Goal: Transaction & Acquisition: Register for event/course

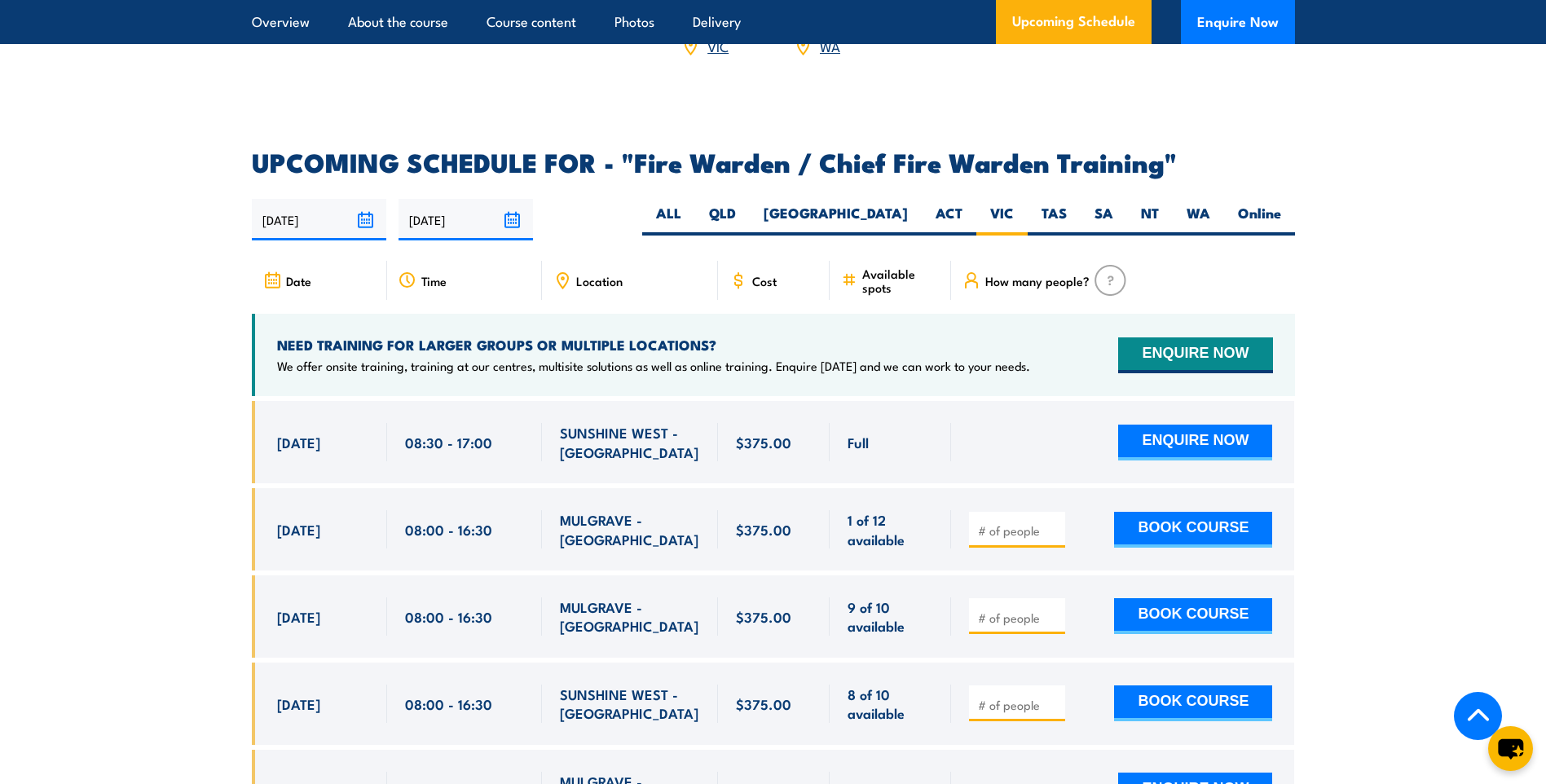
scroll to position [2805, 0]
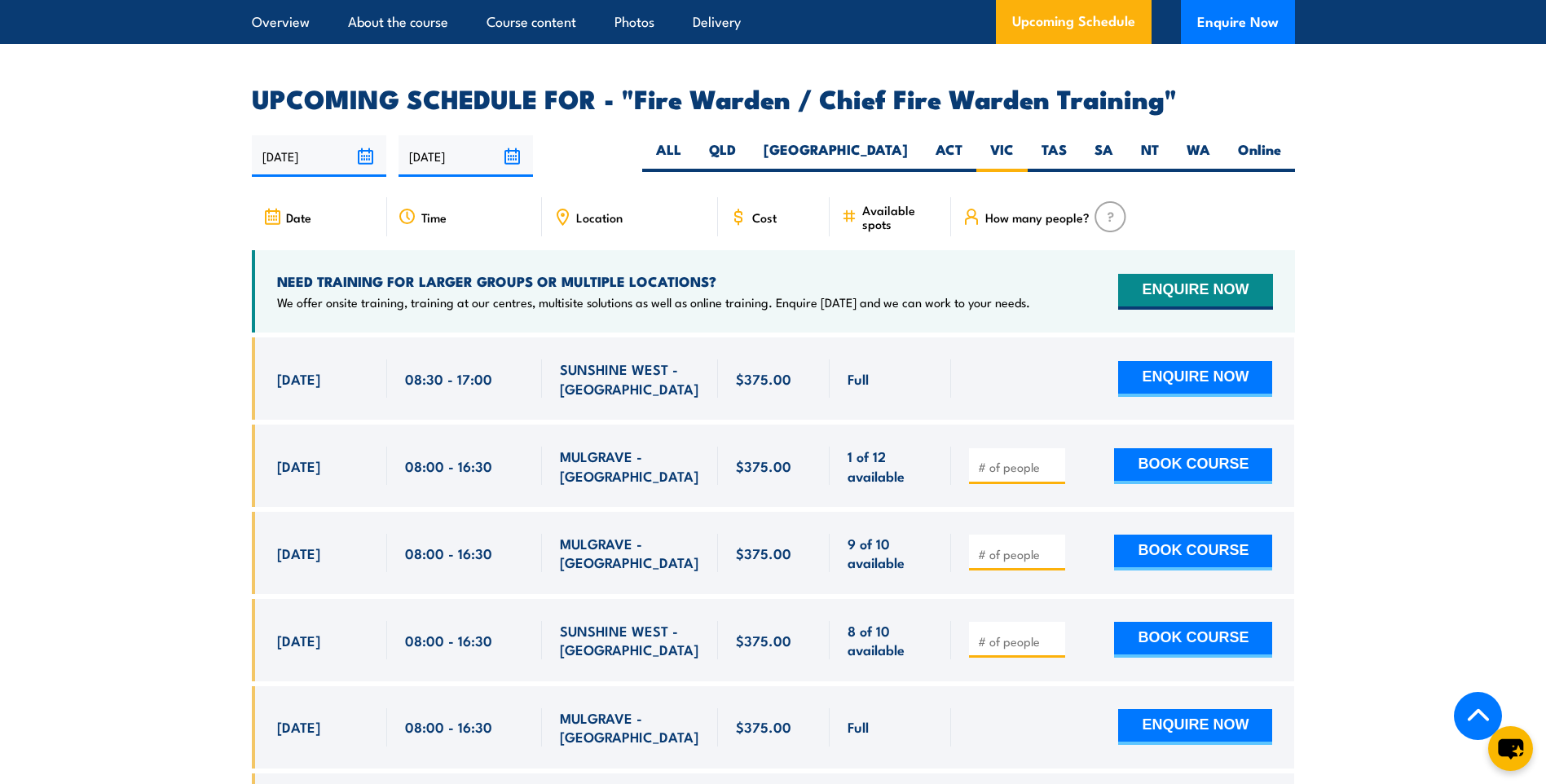
click at [1010, 633] on input "number" at bounding box center [1018, 641] width 82 height 16
type input "2"
click at [1220, 629] on button "BOOK COURSE" at bounding box center [1193, 639] width 158 height 35
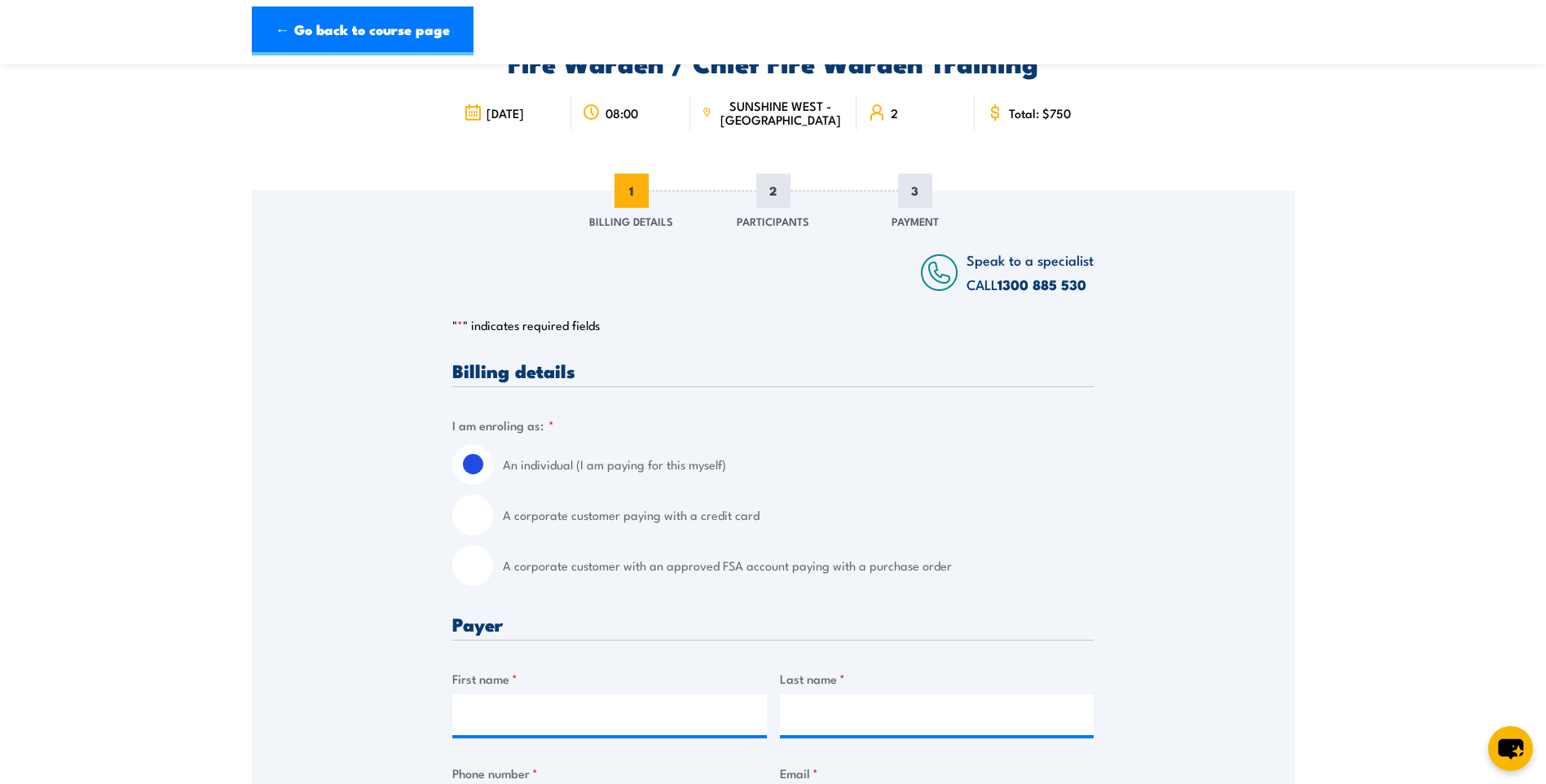
scroll to position [163, 0]
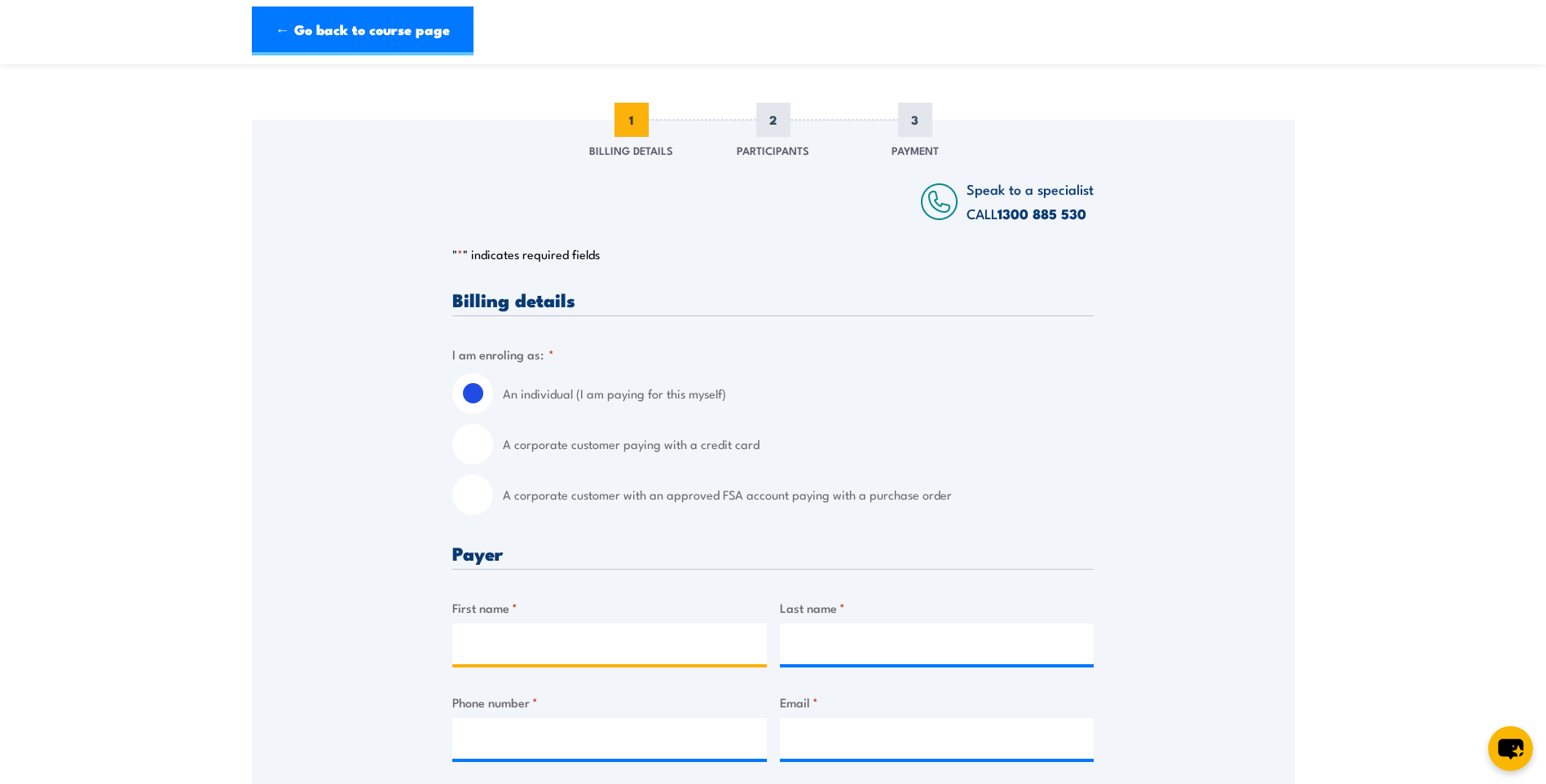
click at [577, 631] on input "First name *" at bounding box center [609, 643] width 314 height 40
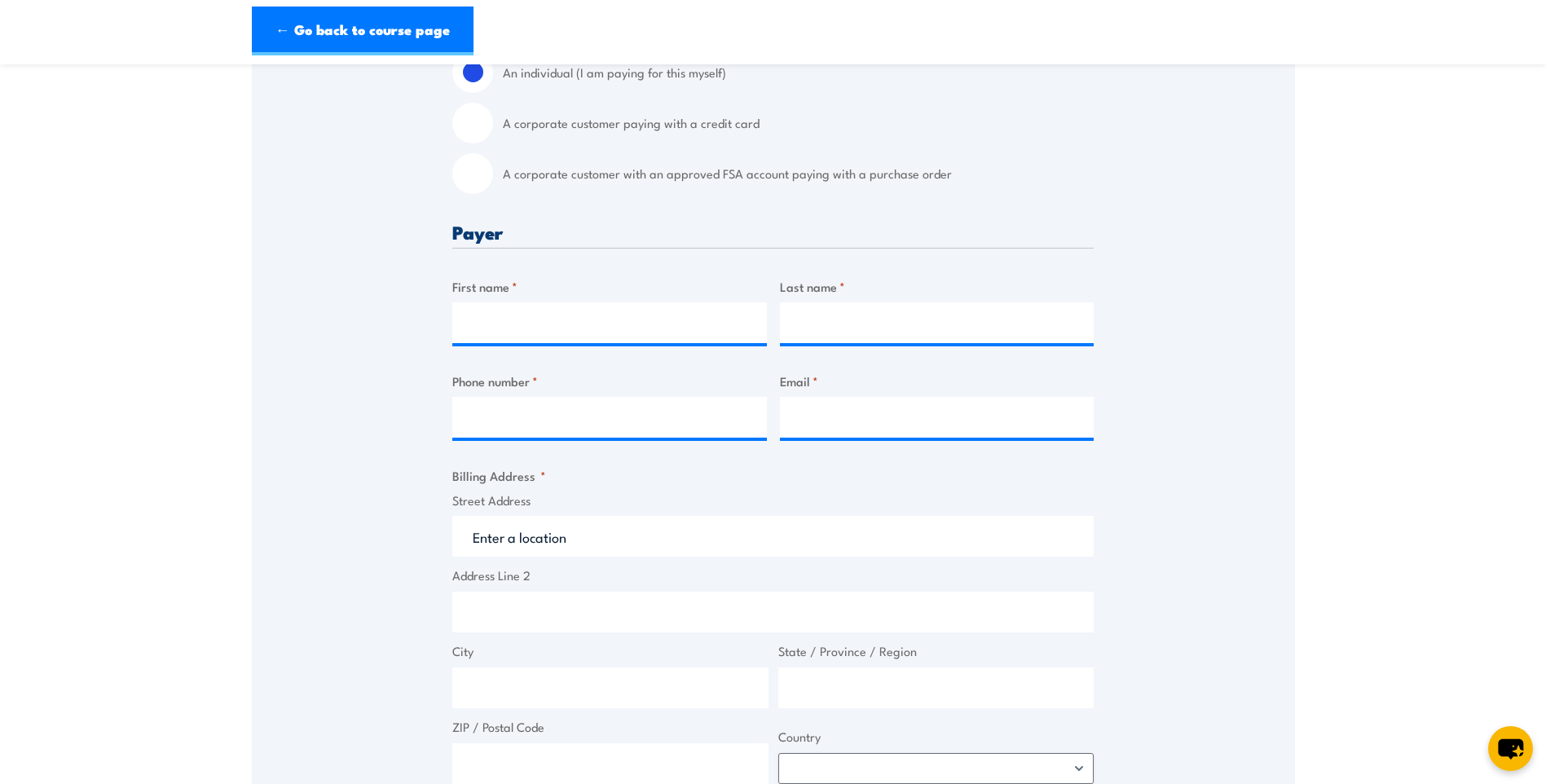
scroll to position [489, 0]
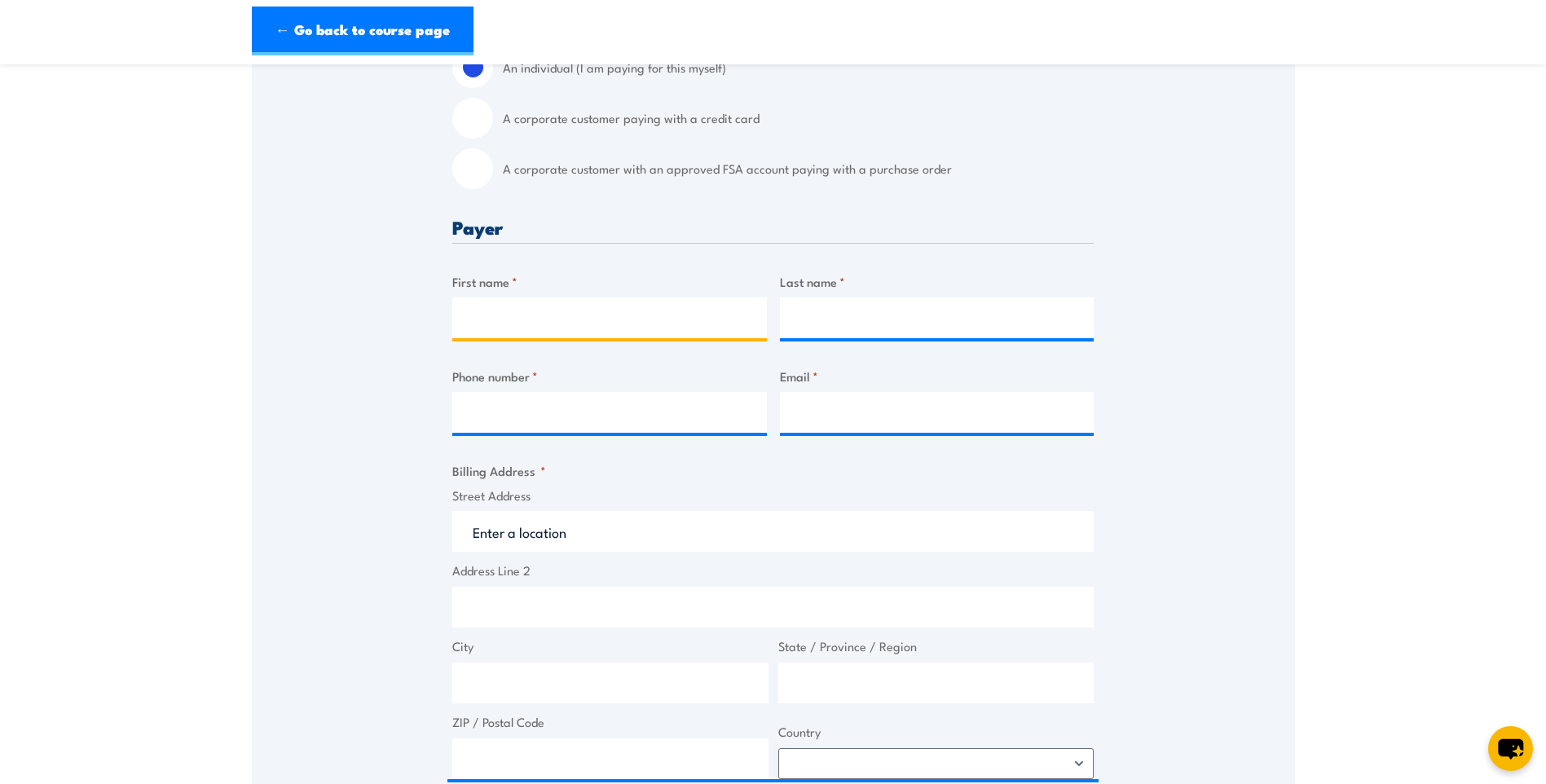
click at [590, 320] on input "First name *" at bounding box center [609, 317] width 314 height 40
type input "Samuel"
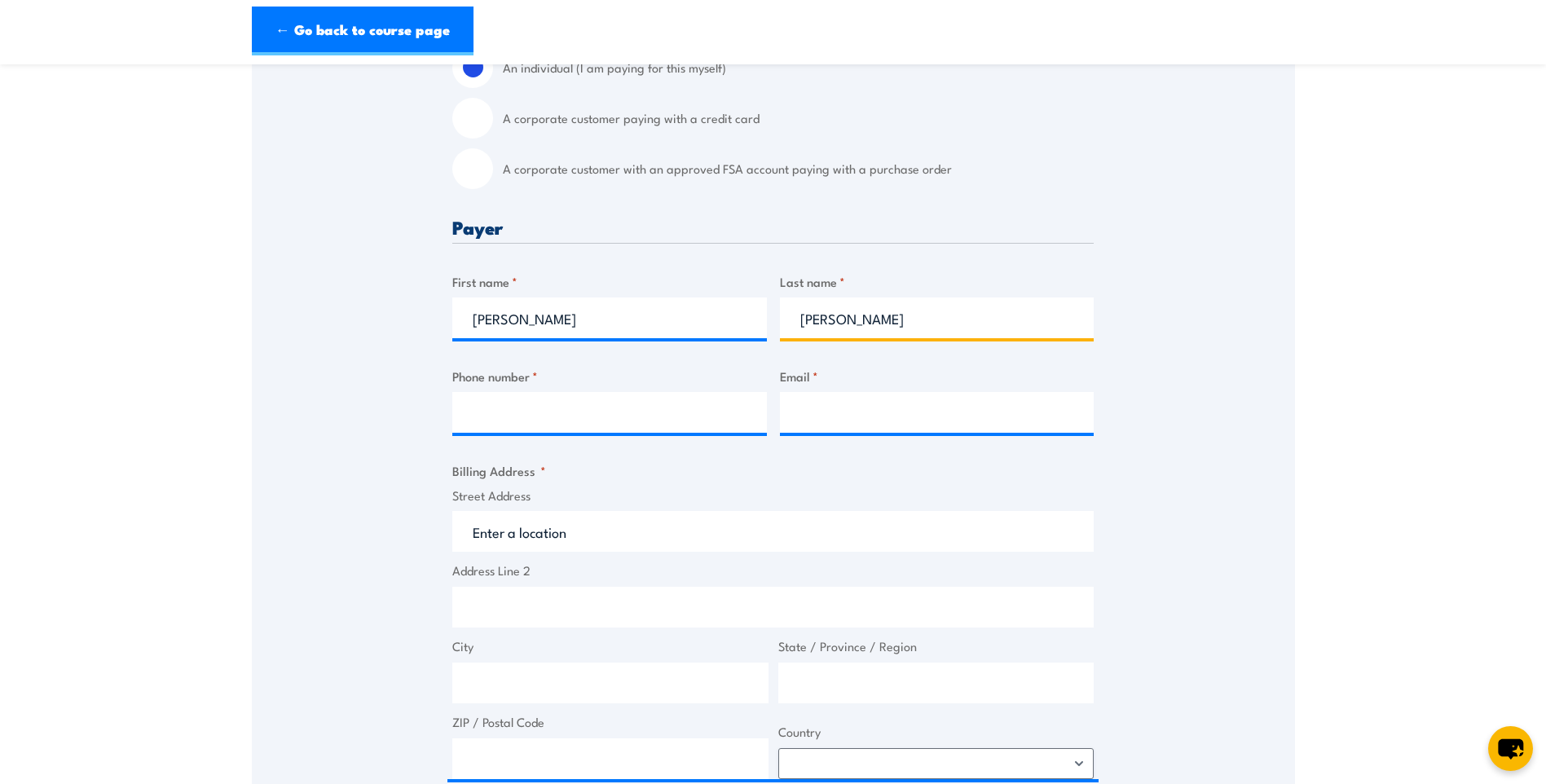
type input "Browne"
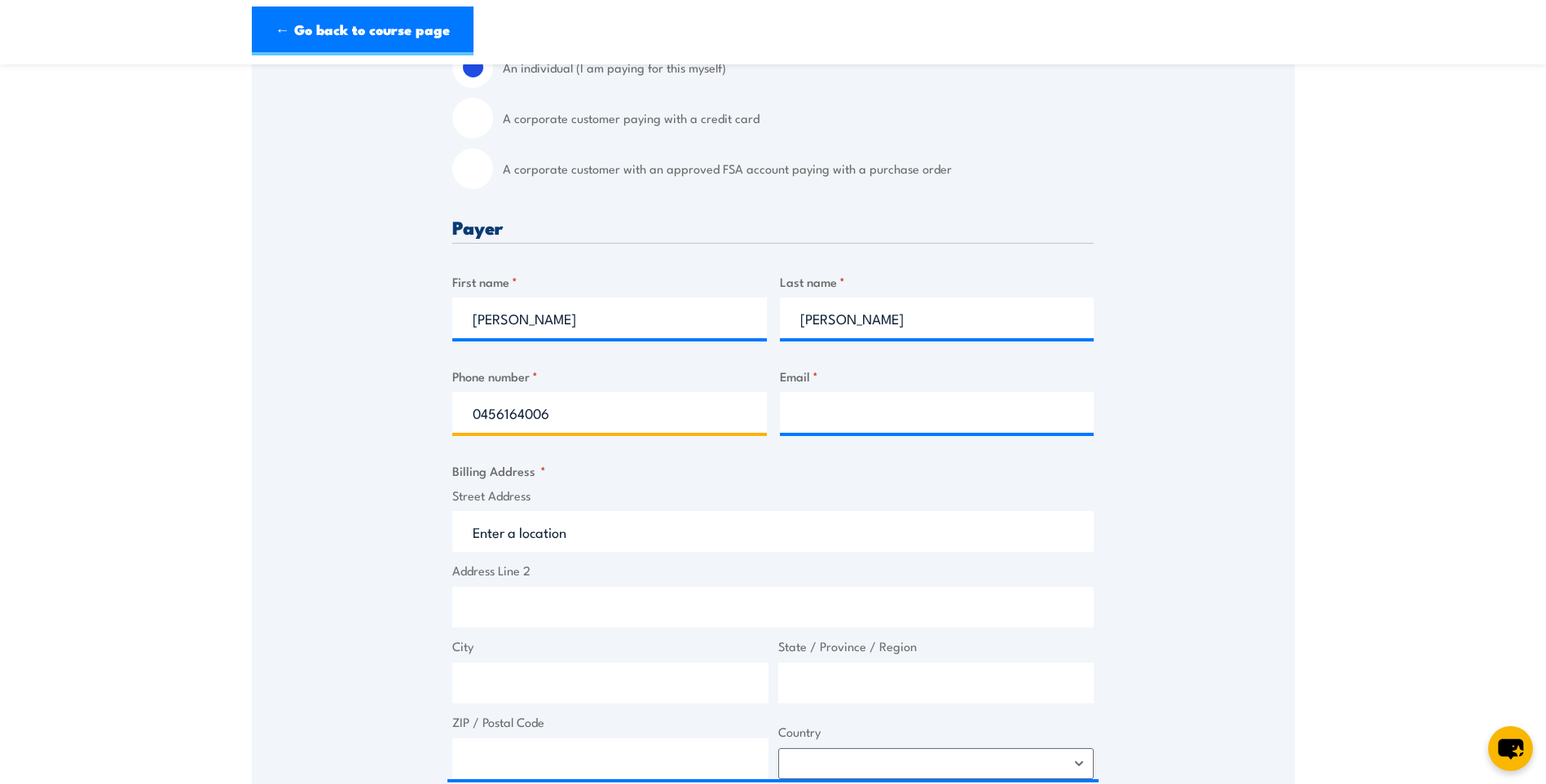
type input "0456164006"
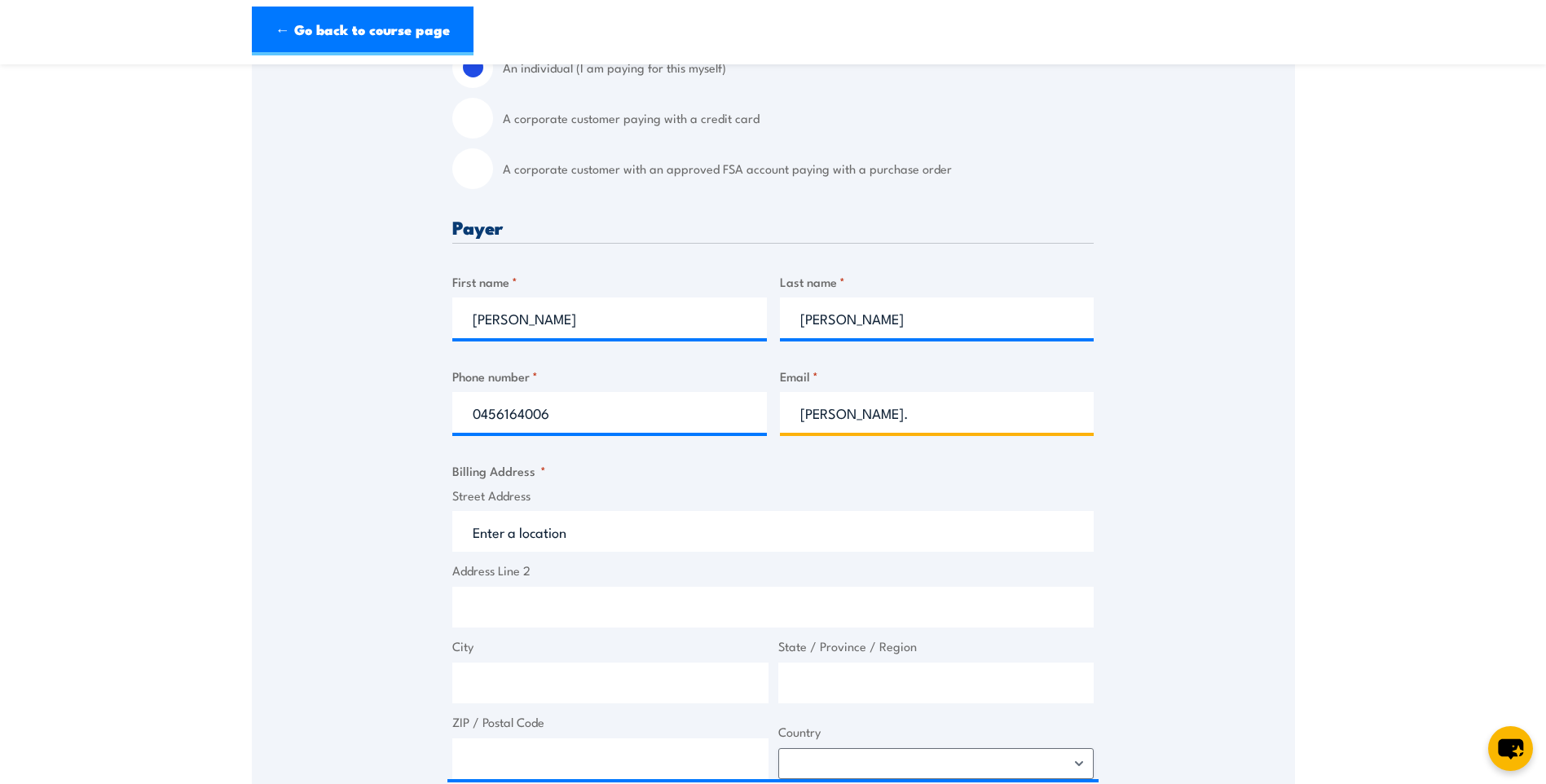
type input "samuel.b@stemcon.com.au"
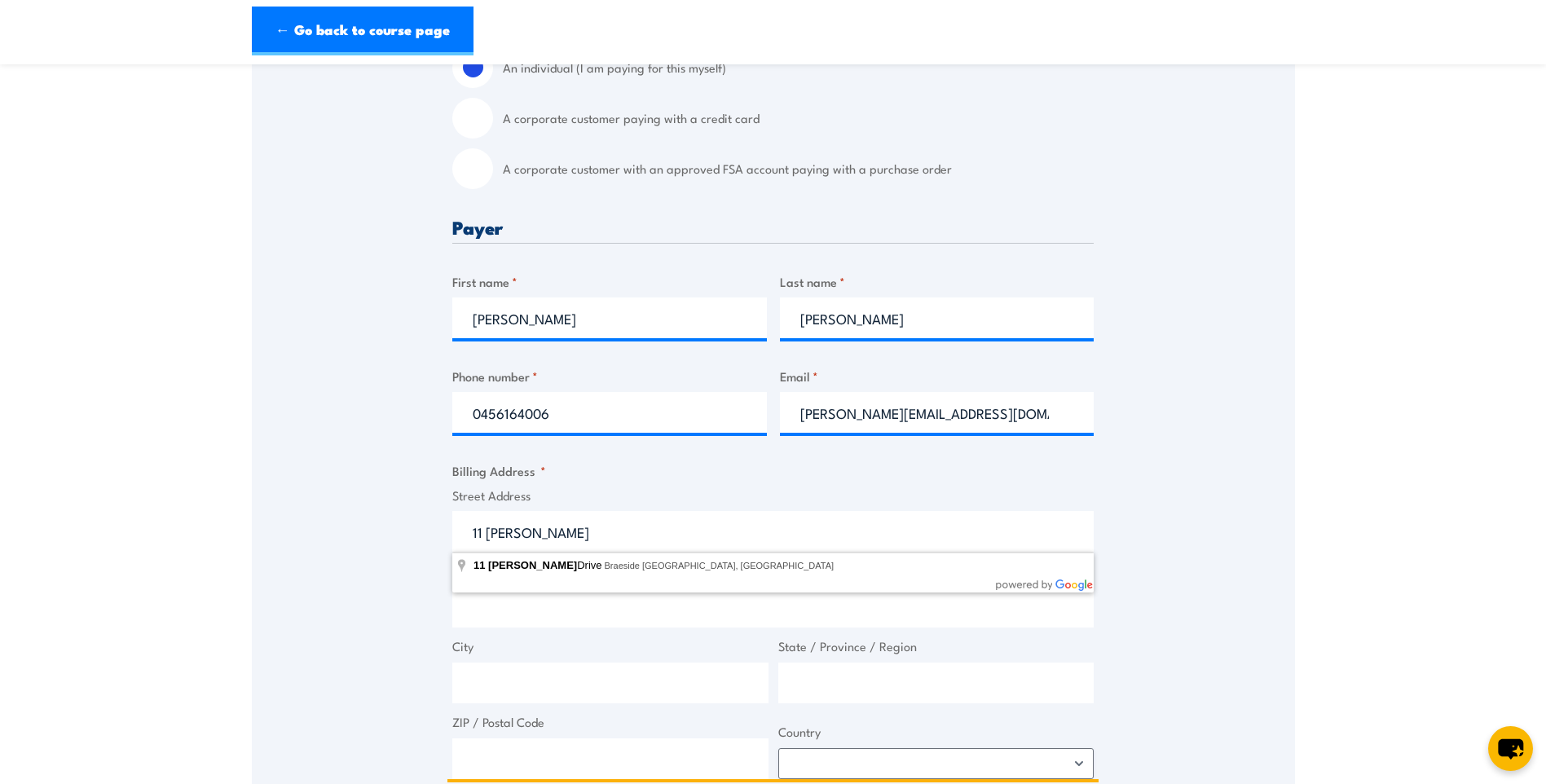
type input "11 Helen Kob Drive, Braeside VIC, Australia"
type input "11 Helen Kob Dr"
type input "Braeside"
type input "Victoria"
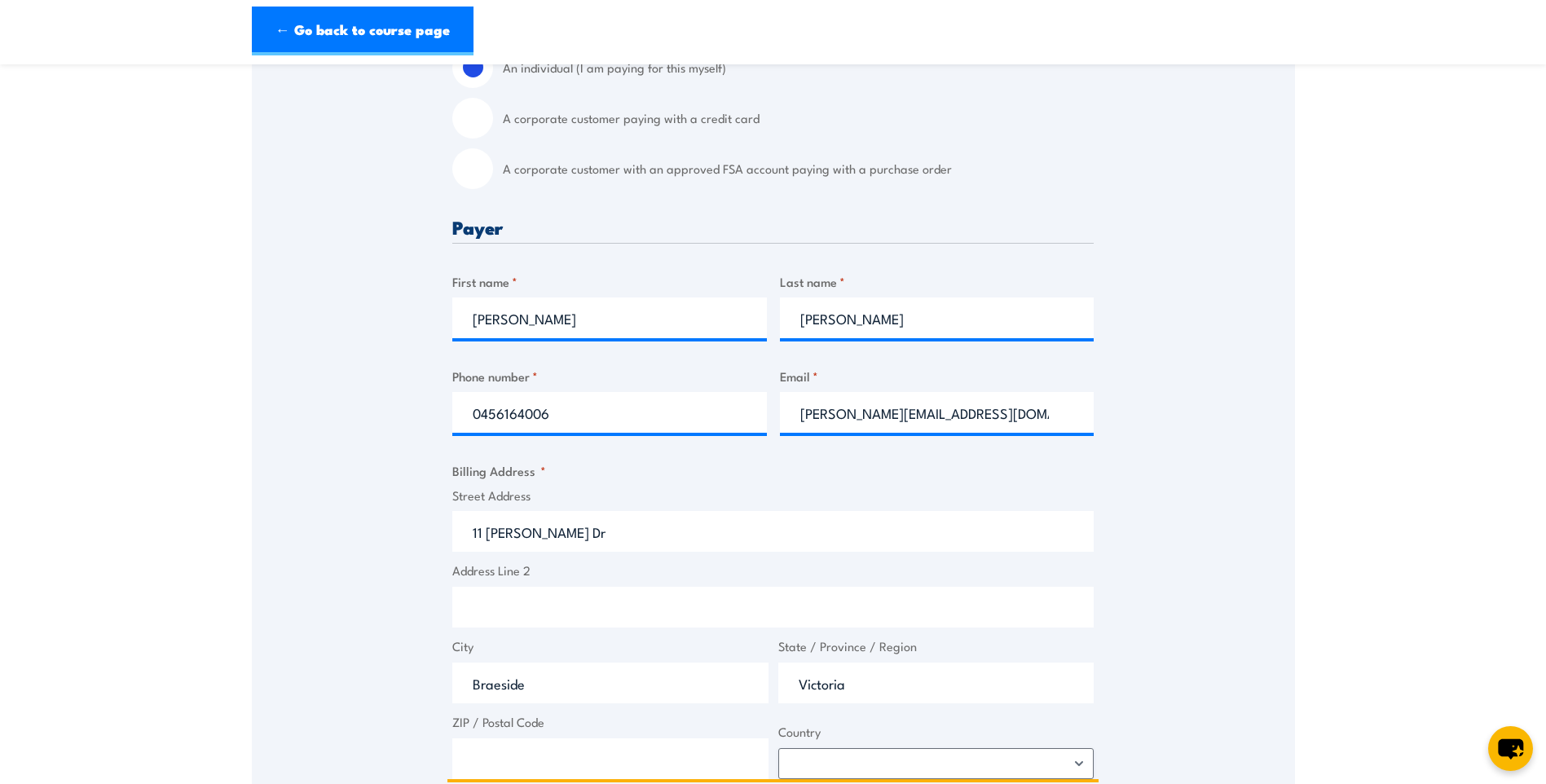
type input "3195"
select select "Australia"
type input "11 Helen Kob Dr"
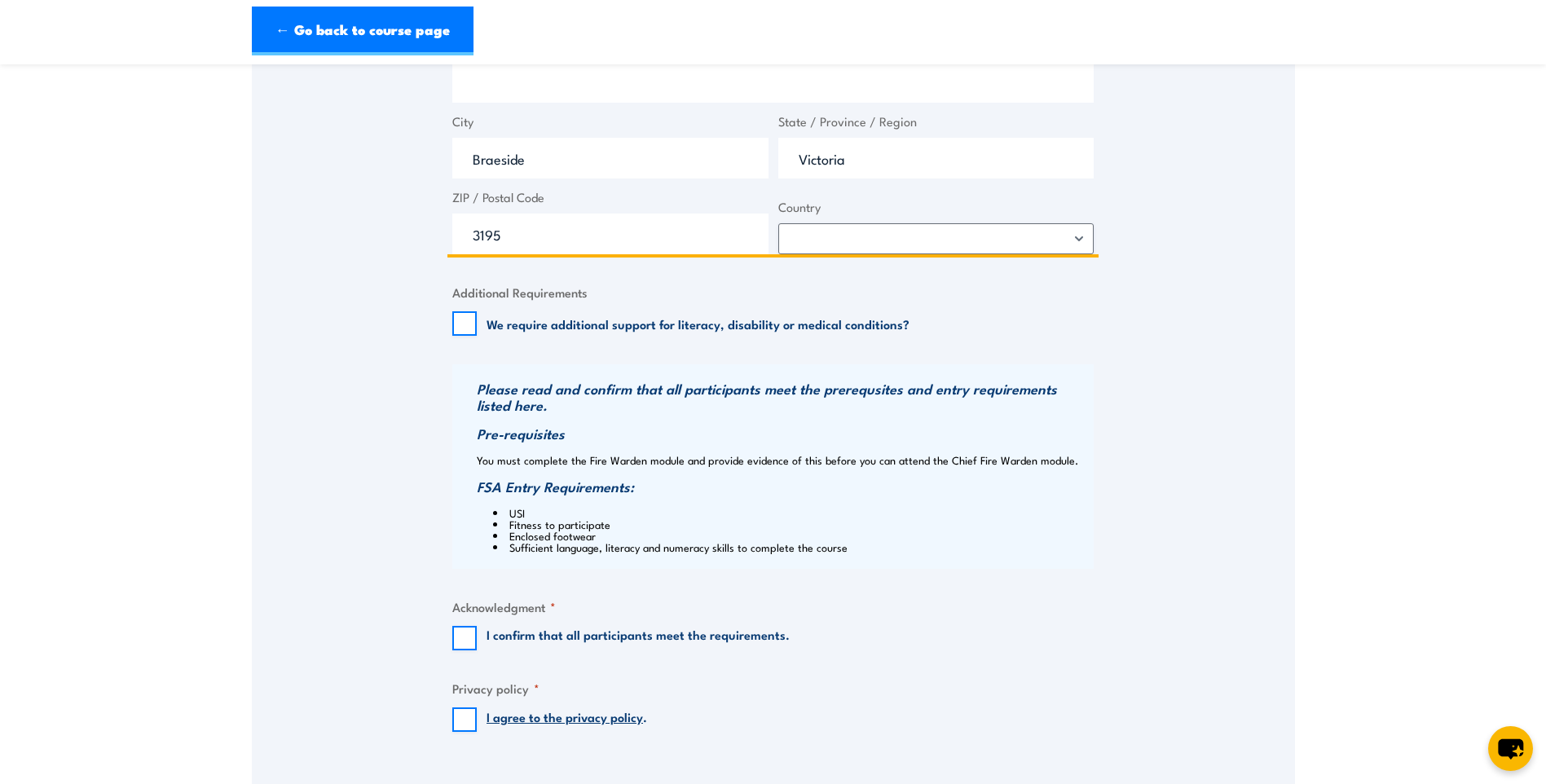
scroll to position [1141, 0]
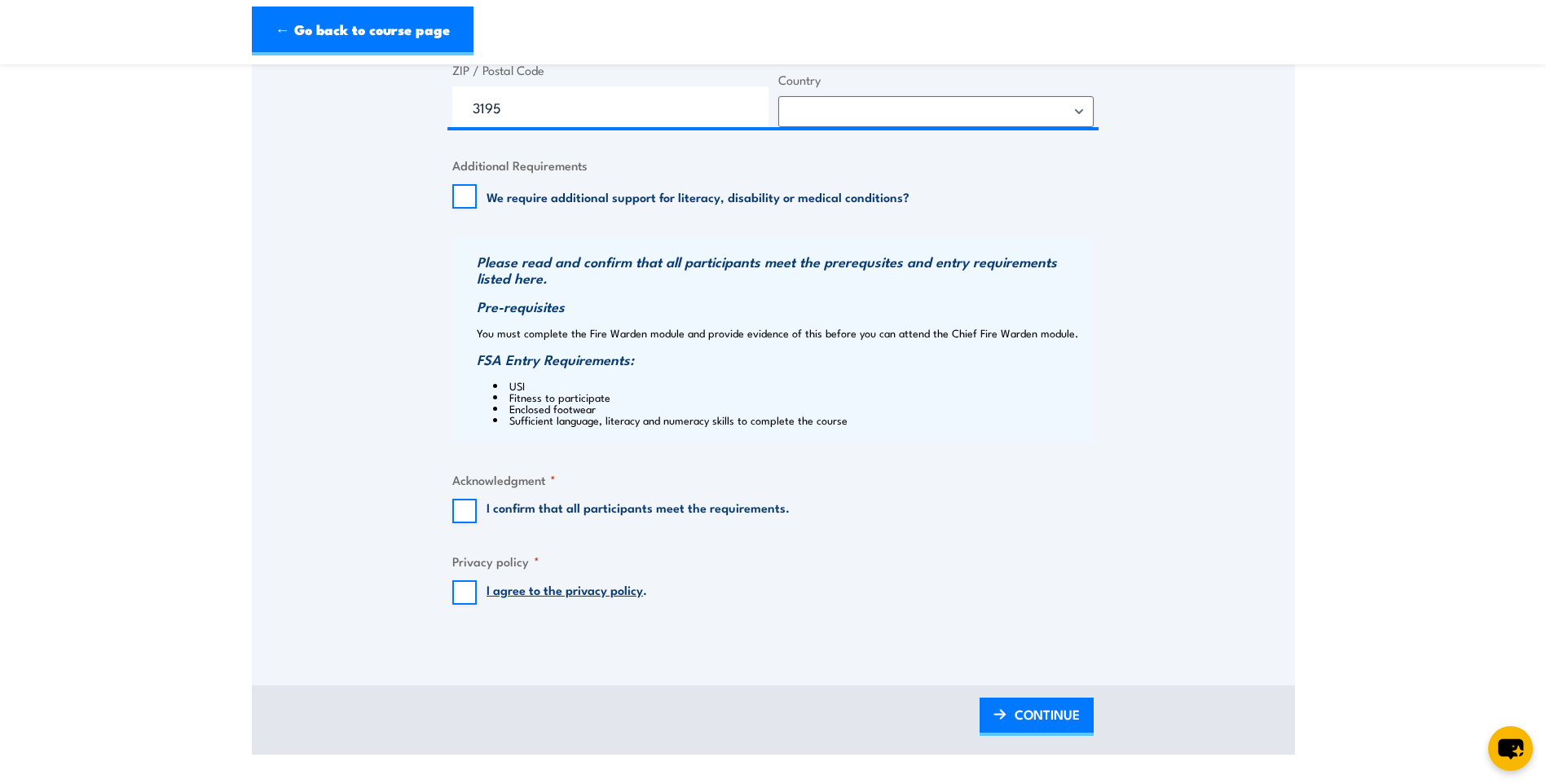
click at [506, 508] on label "I confirm that all participants meet the requirements." at bounding box center [638, 511] width 303 height 25
click at [477, 508] on input "I confirm that all participants meet the requirements." at bounding box center [464, 511] width 25 height 25
checkbox input "true"
drag, startPoint x: 469, startPoint y: 590, endPoint x: 498, endPoint y: 589, distance: 29.0
click at [469, 590] on input "I agree to the privacy policy ." at bounding box center [464, 593] width 25 height 25
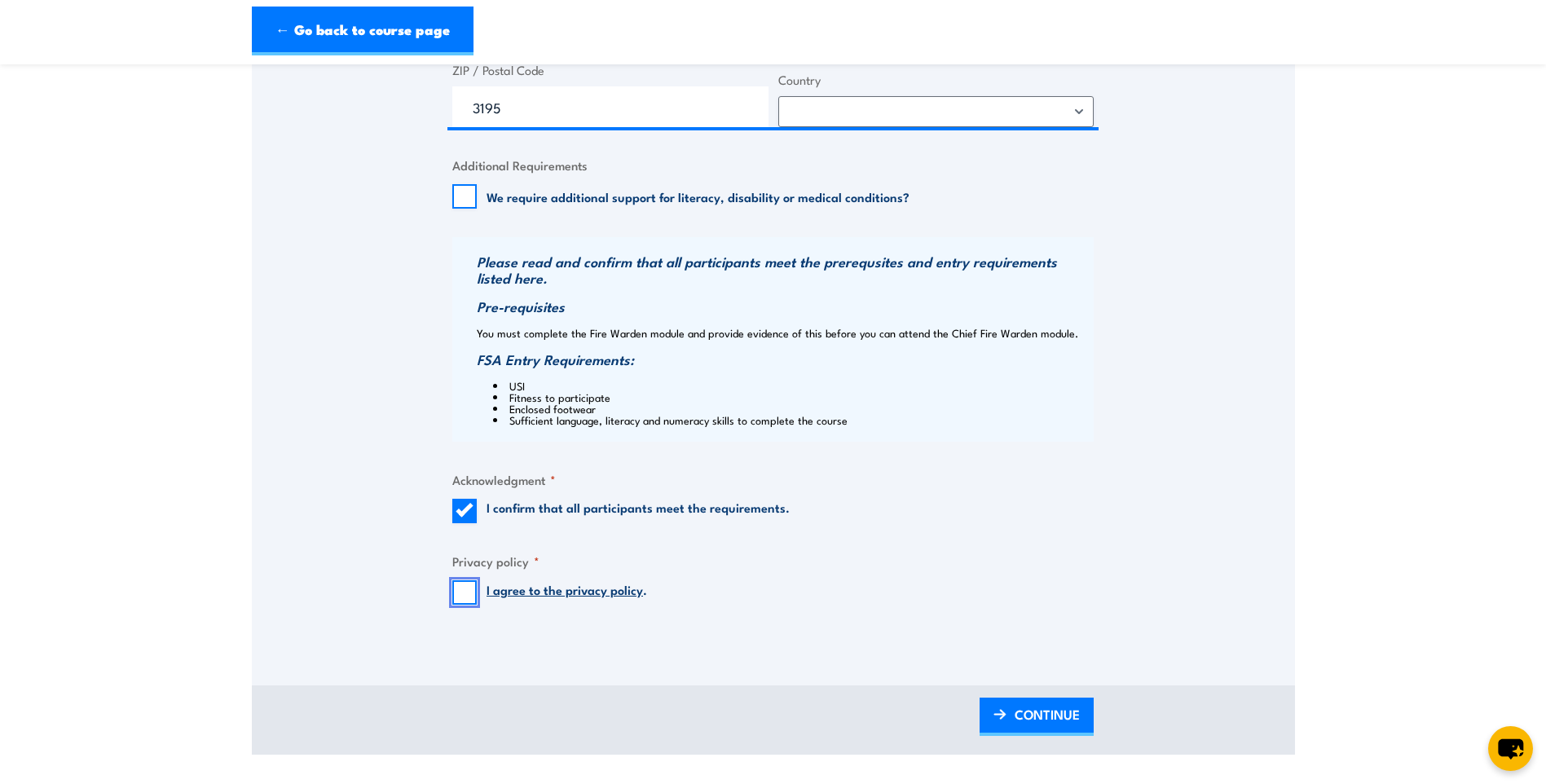
checkbox input "true"
click at [1029, 720] on span "CONTINUE" at bounding box center [1046, 714] width 65 height 43
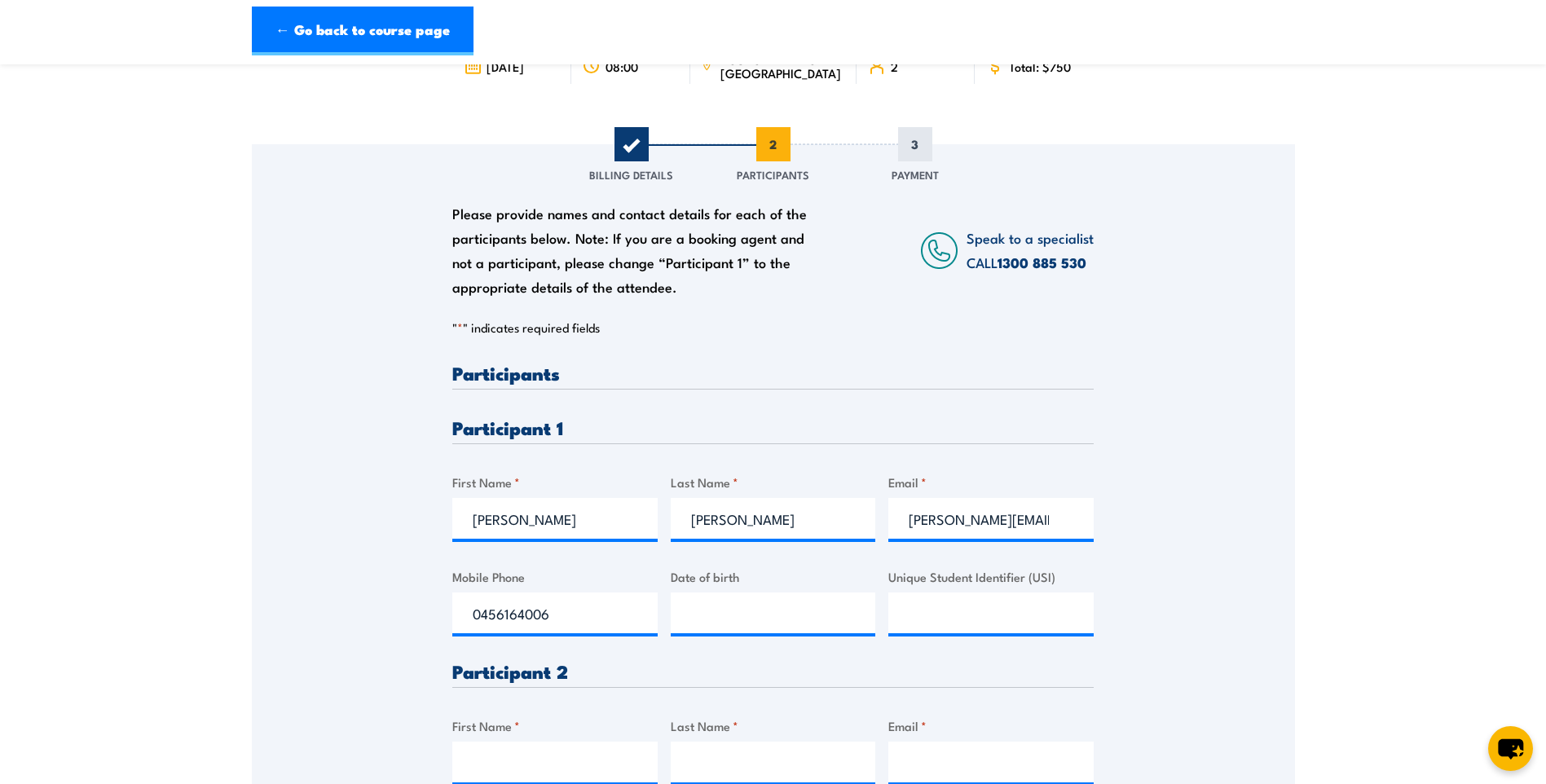
scroll to position [244, 0]
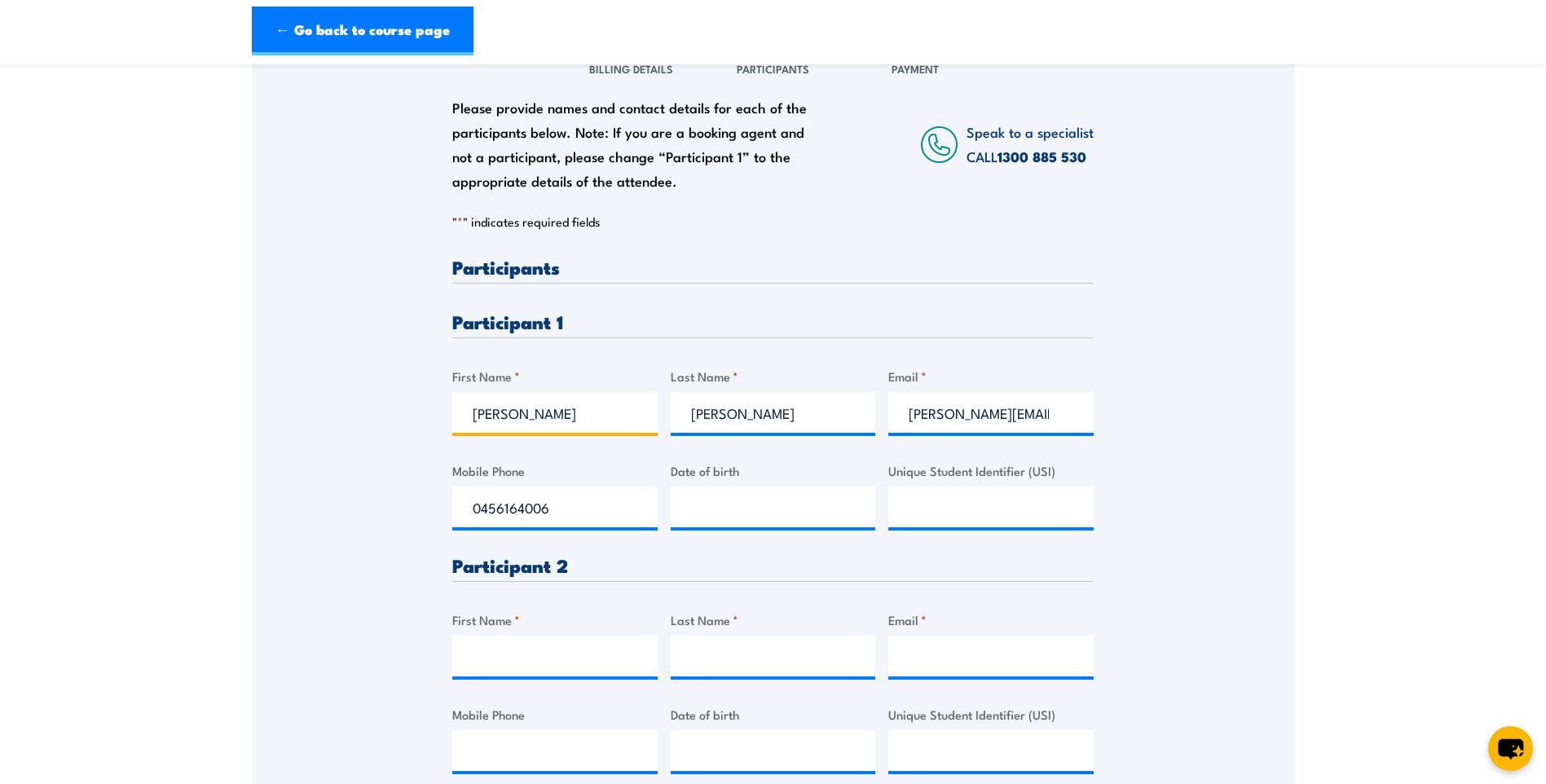
drag, startPoint x: 559, startPoint y: 418, endPoint x: 254, endPoint y: 415, distance: 305.0
click at [259, 416] on div "Please provide names and contact details for each of the participants below. No…" at bounding box center [773, 421] width 1043 height 768
type input "Stephen"
type input "stephen.b@stemcon.com.au"
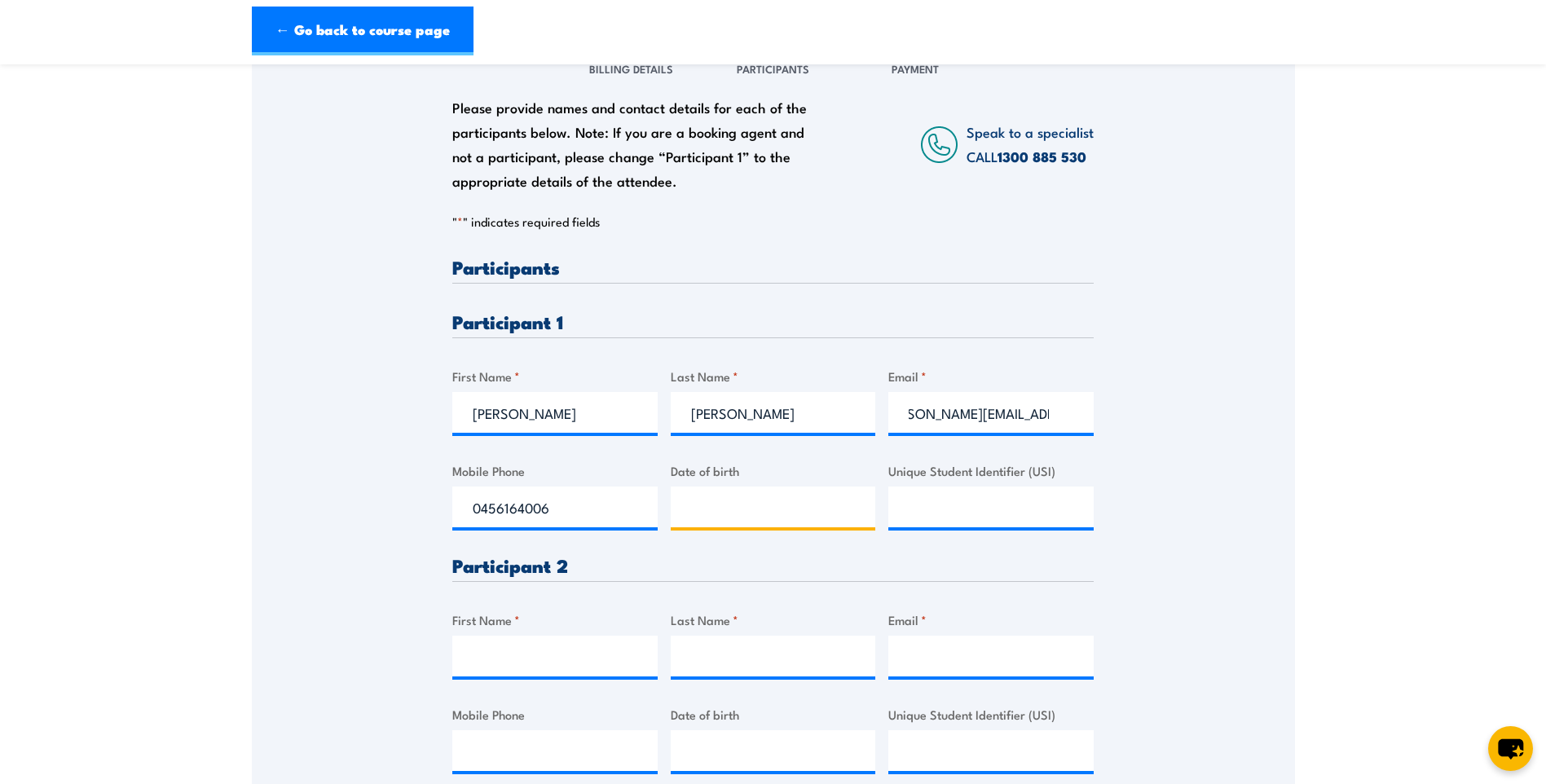
type input "__/__/____"
drag, startPoint x: 747, startPoint y: 504, endPoint x: 769, endPoint y: 497, distance: 23.1
click at [748, 503] on input "__/__/____" at bounding box center [773, 506] width 205 height 40
click at [1238, 325] on div "Please provide names and contact details for each of the participants below. No…" at bounding box center [773, 421] width 1043 height 768
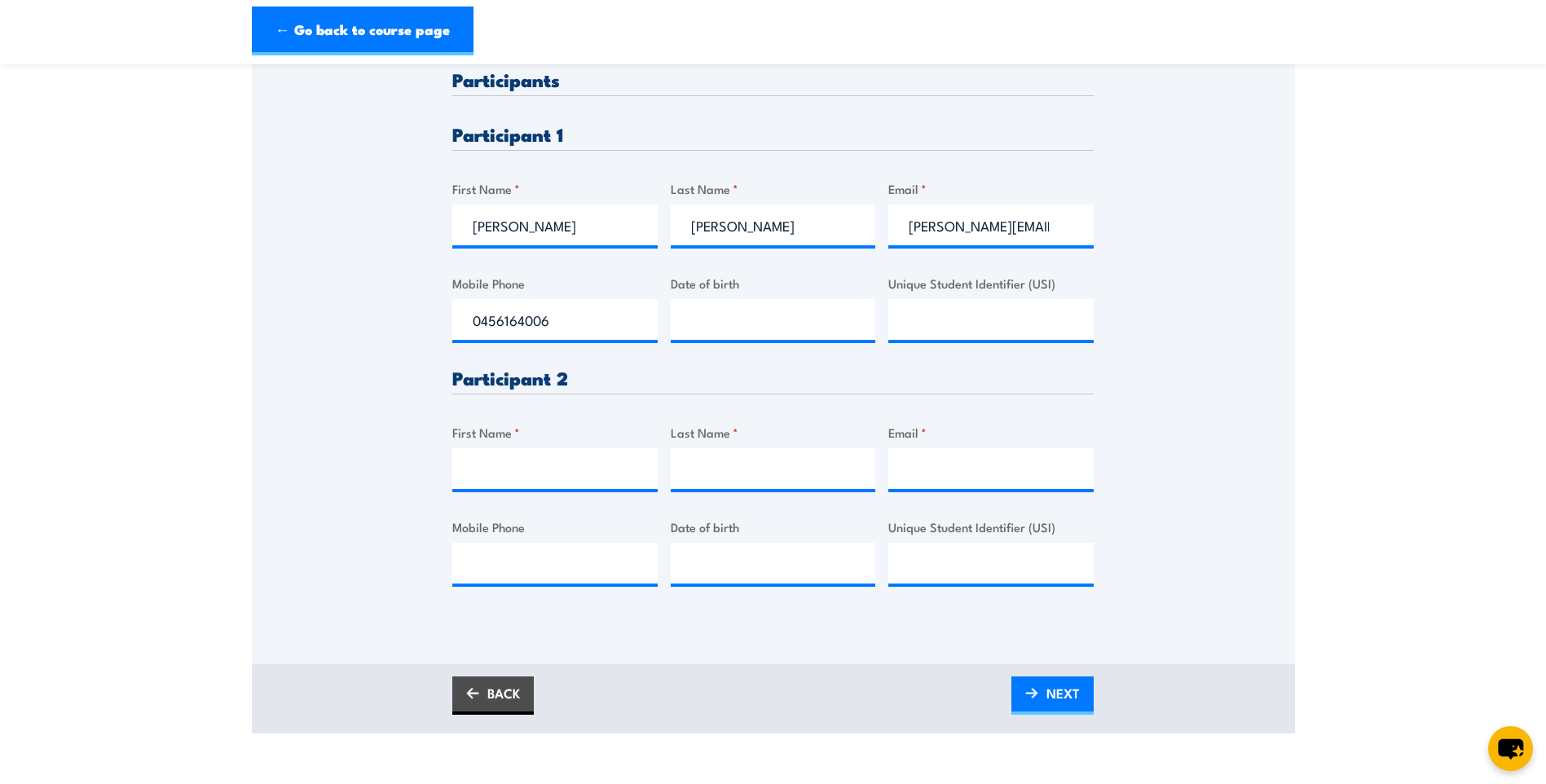
scroll to position [570, 0]
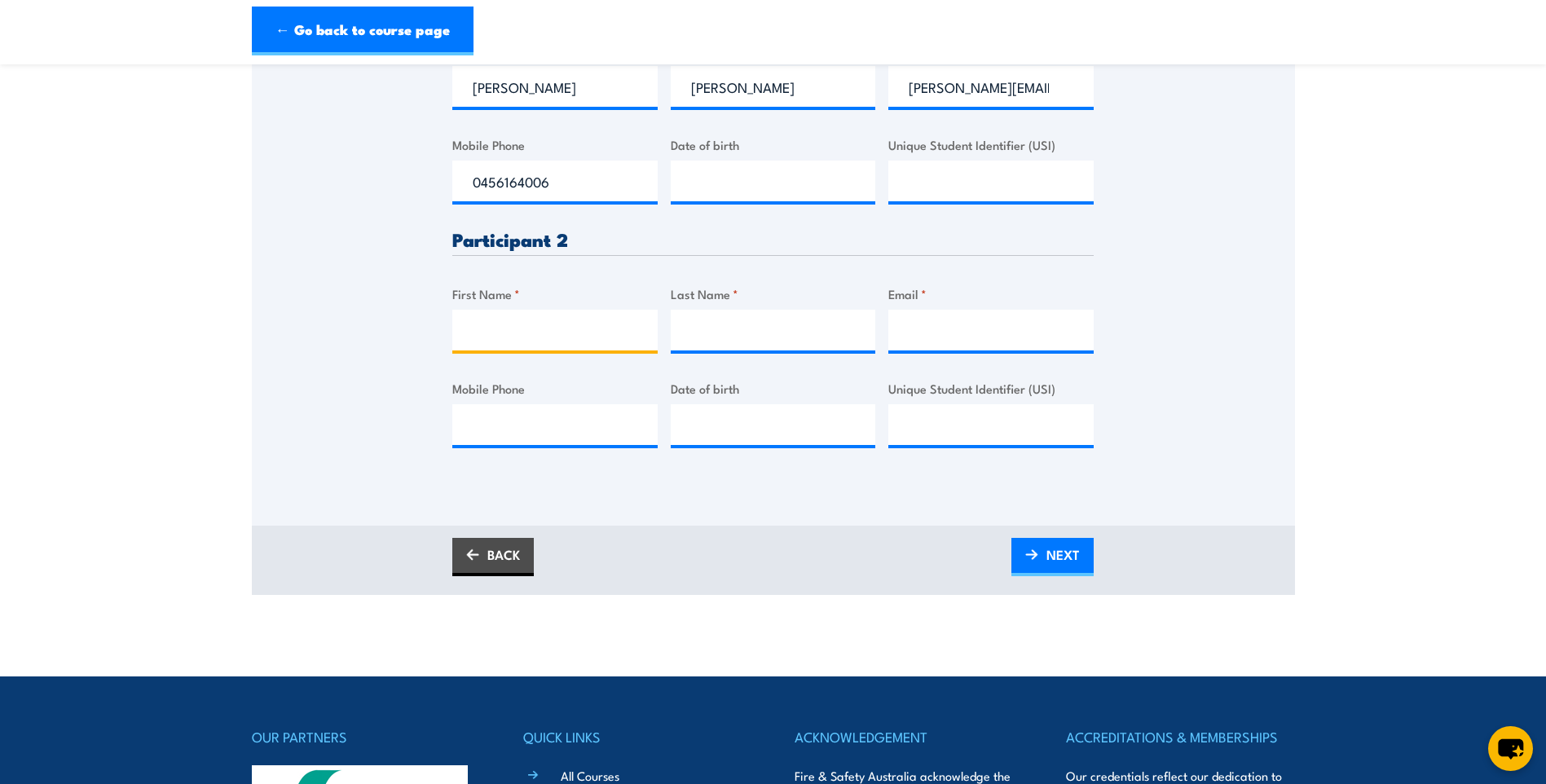
drag, startPoint x: 536, startPoint y: 331, endPoint x: 583, endPoint y: 340, distance: 47.9
click at [536, 331] on input "First Name *" at bounding box center [554, 330] width 205 height 40
type input "Joe"
type input "Italia"
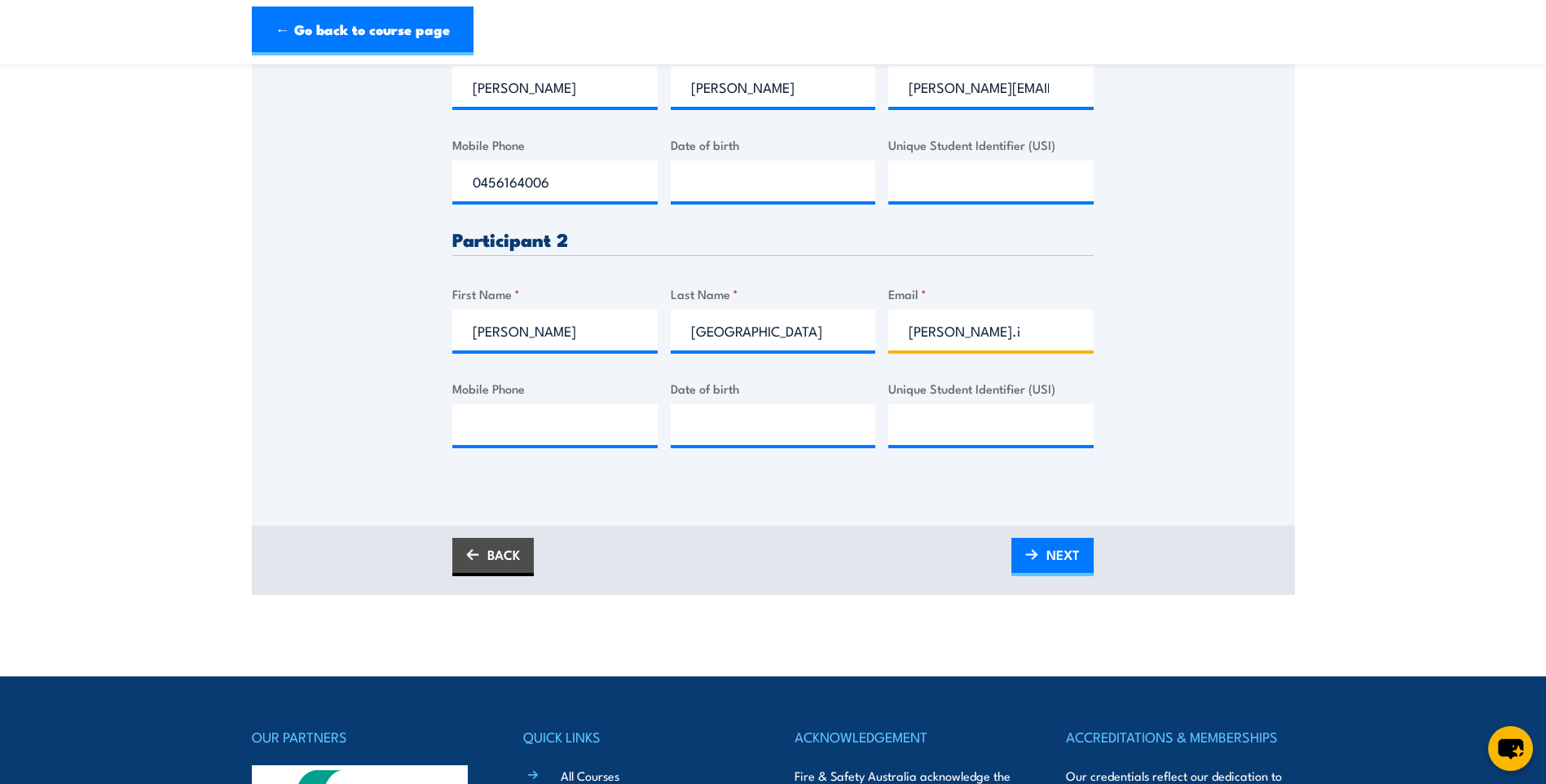
type input "joe.i@stemcon.com.au"
type input "0482835792"
click at [594, 376] on div "Please provide names and contact details for each of the participants below. No…" at bounding box center [773, 202] width 641 height 542
click at [1064, 566] on span "NEXT" at bounding box center [1063, 554] width 34 height 43
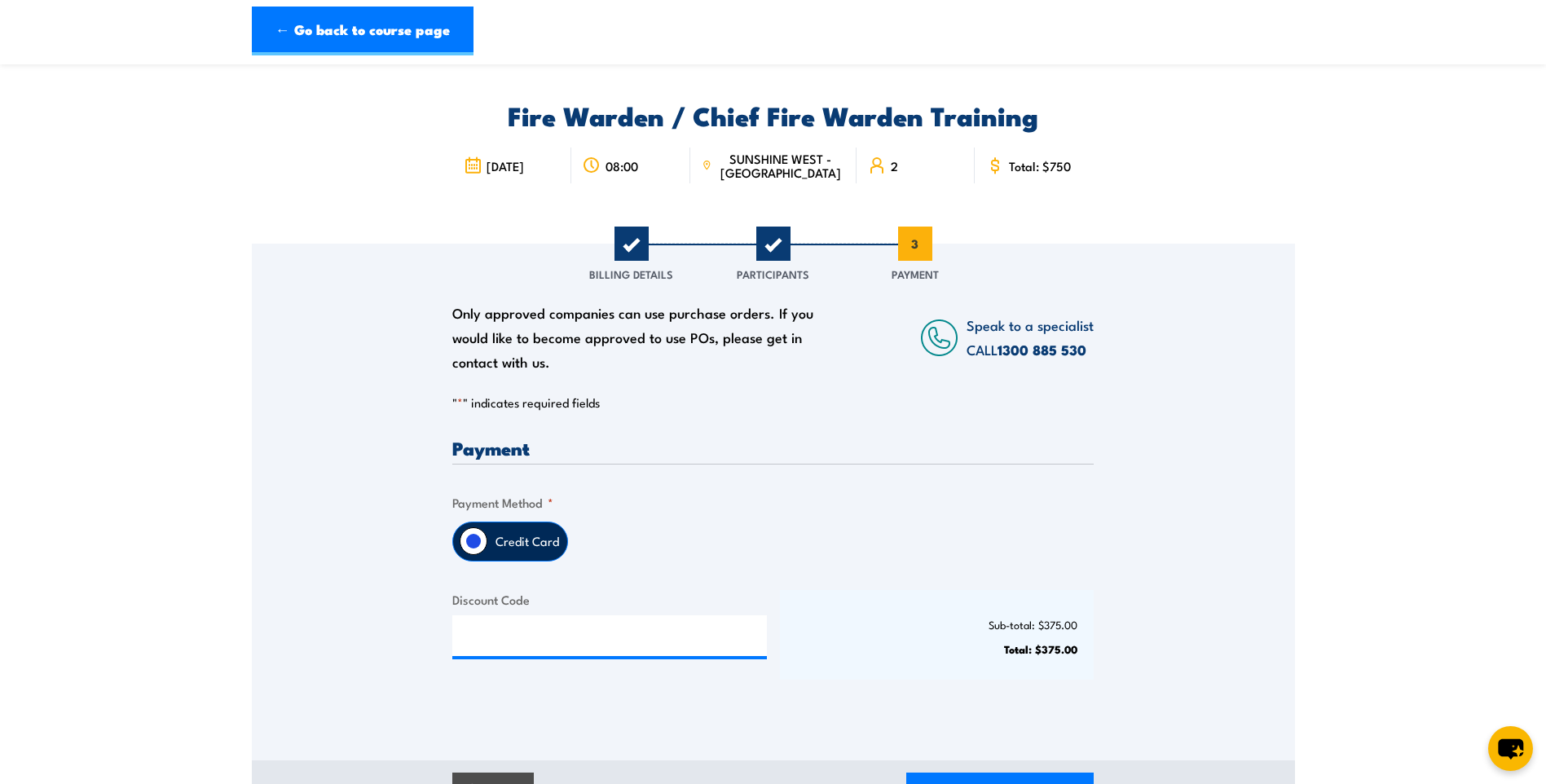
scroll to position [0, 0]
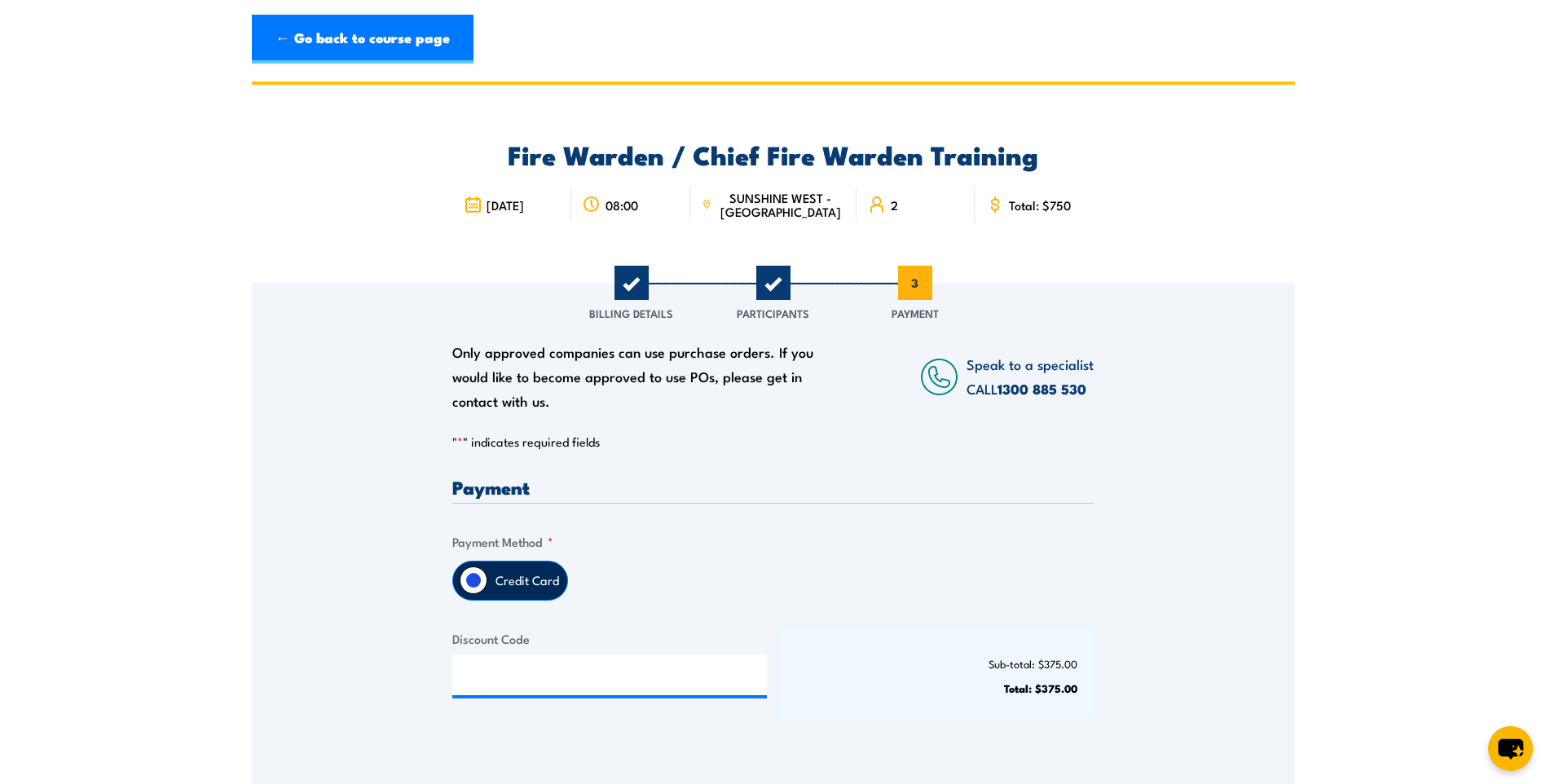
click at [524, 570] on label "Credit Card" at bounding box center [527, 580] width 80 height 38
click at [487, 570] on input "Credit Card" at bounding box center [473, 580] width 28 height 28
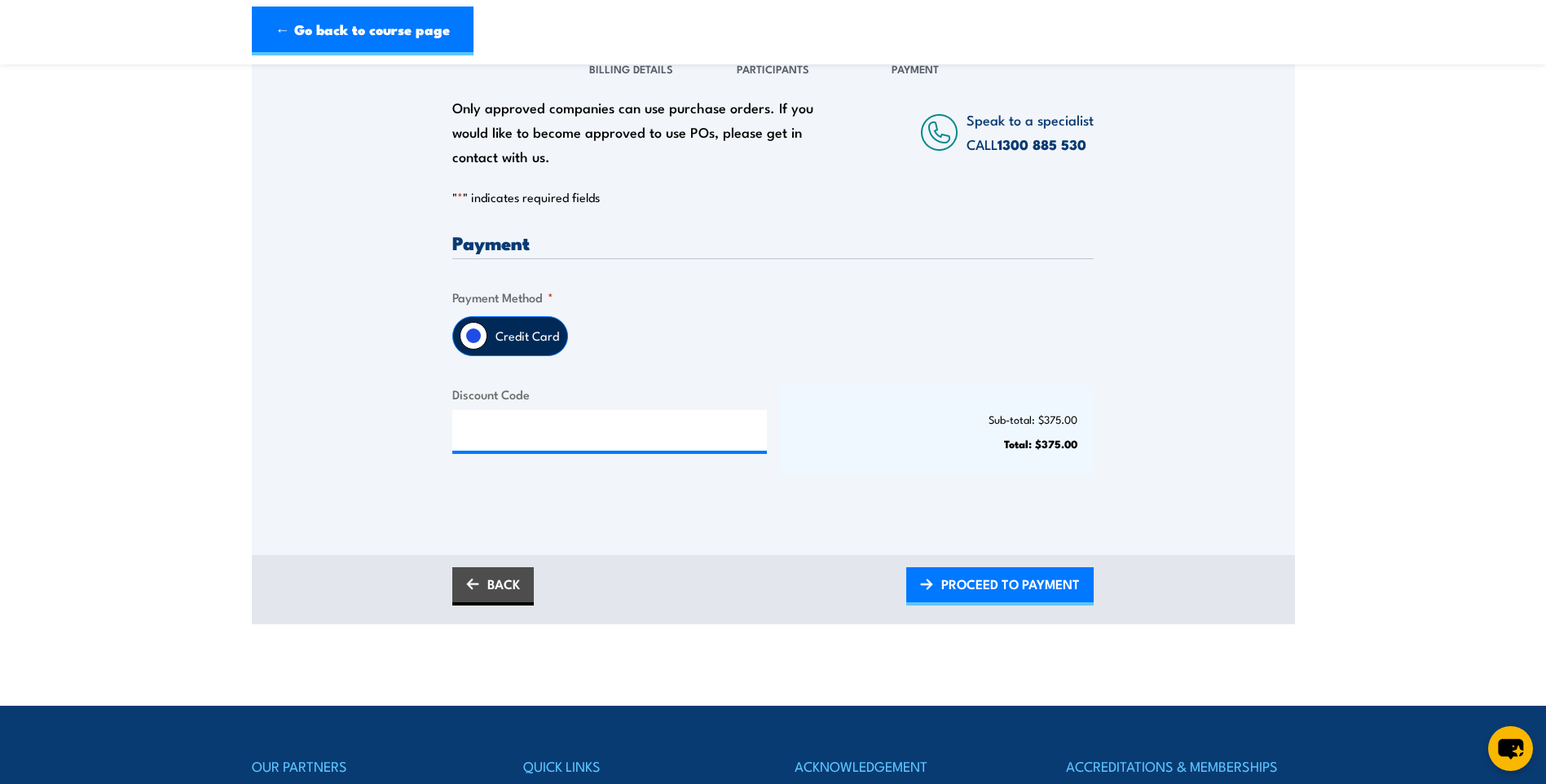
scroll to position [407, 0]
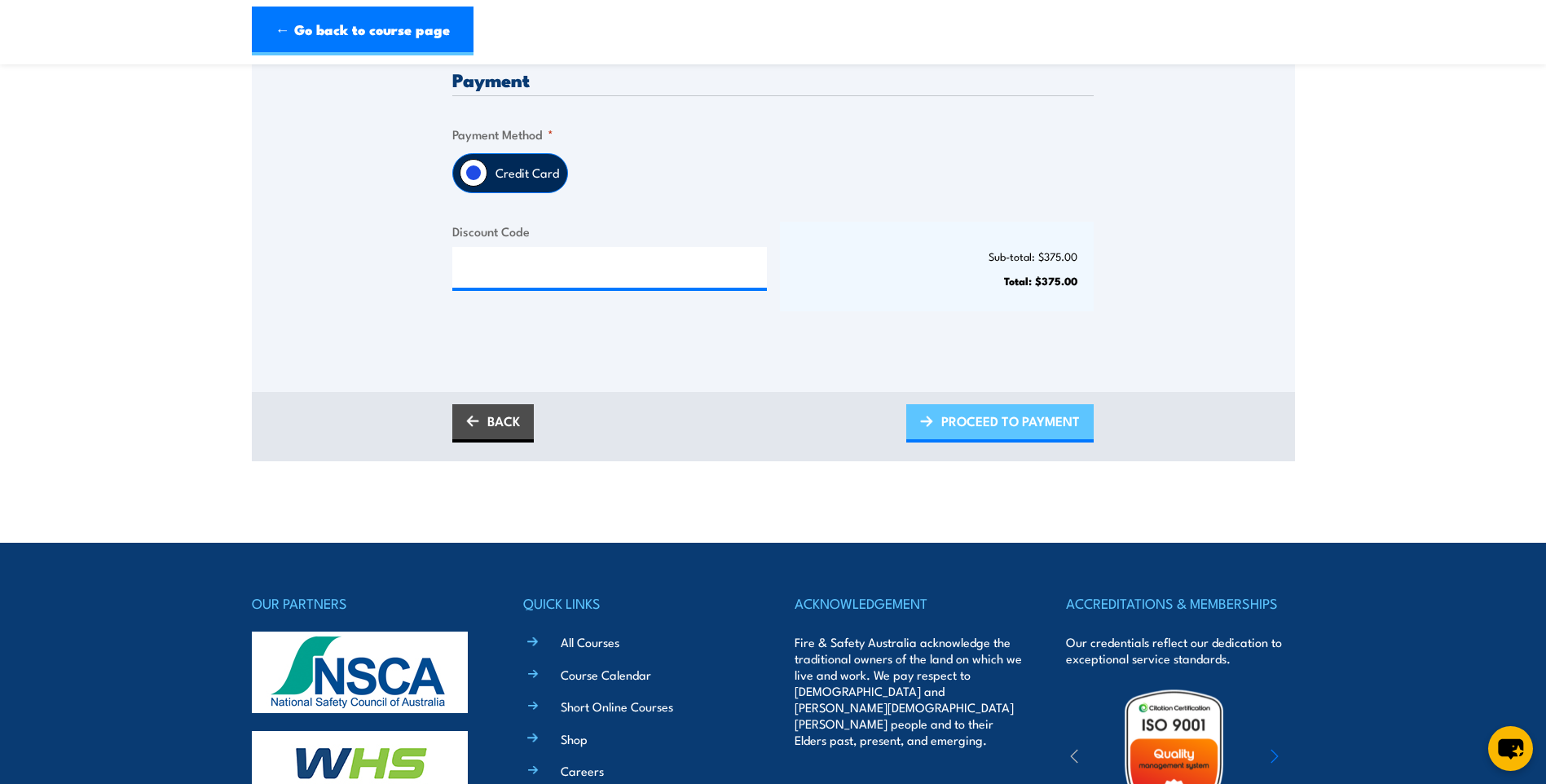
click at [997, 425] on span "PROCEED TO PAYMENT" at bounding box center [1010, 420] width 139 height 43
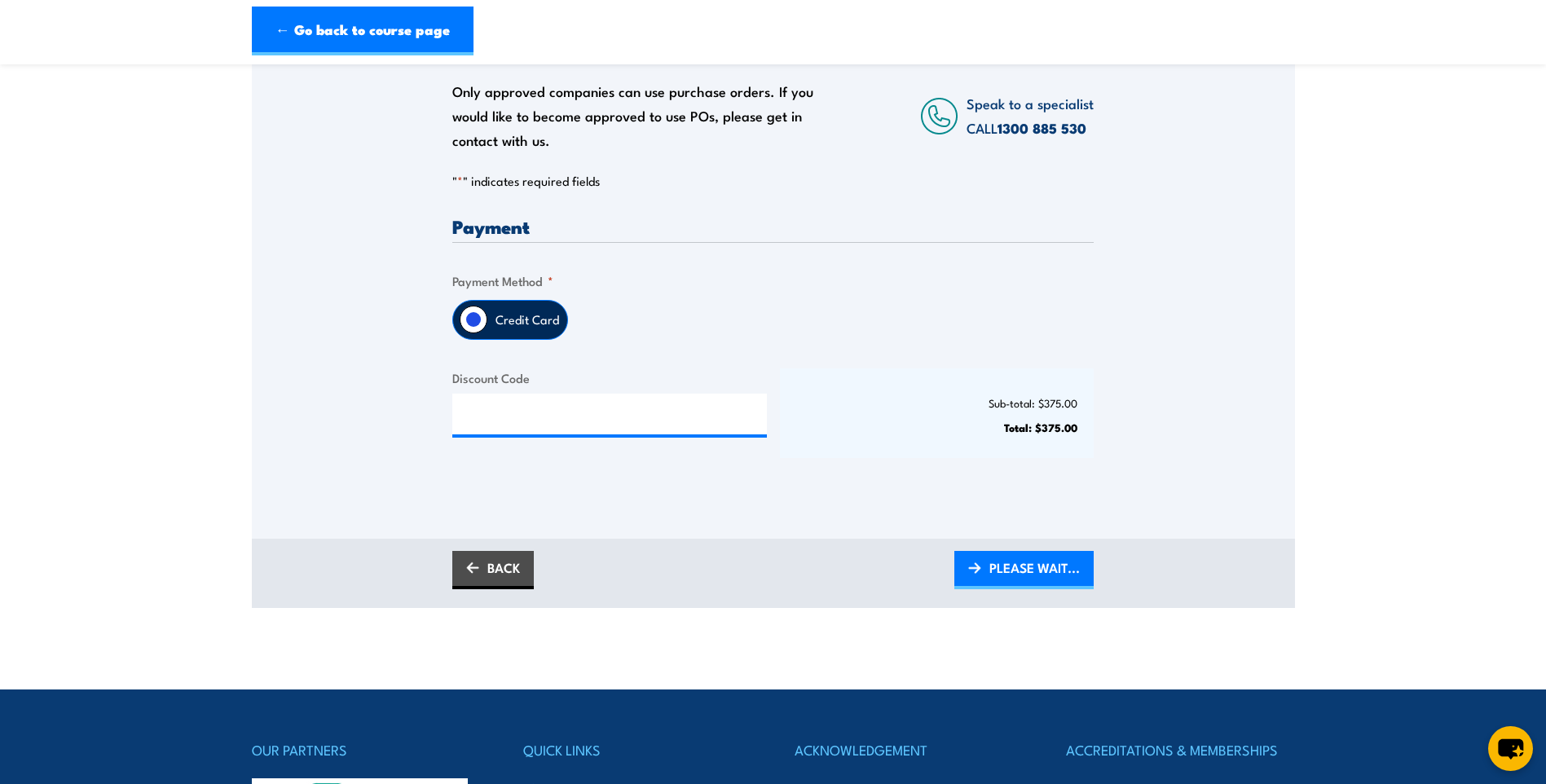
scroll to position [82, 0]
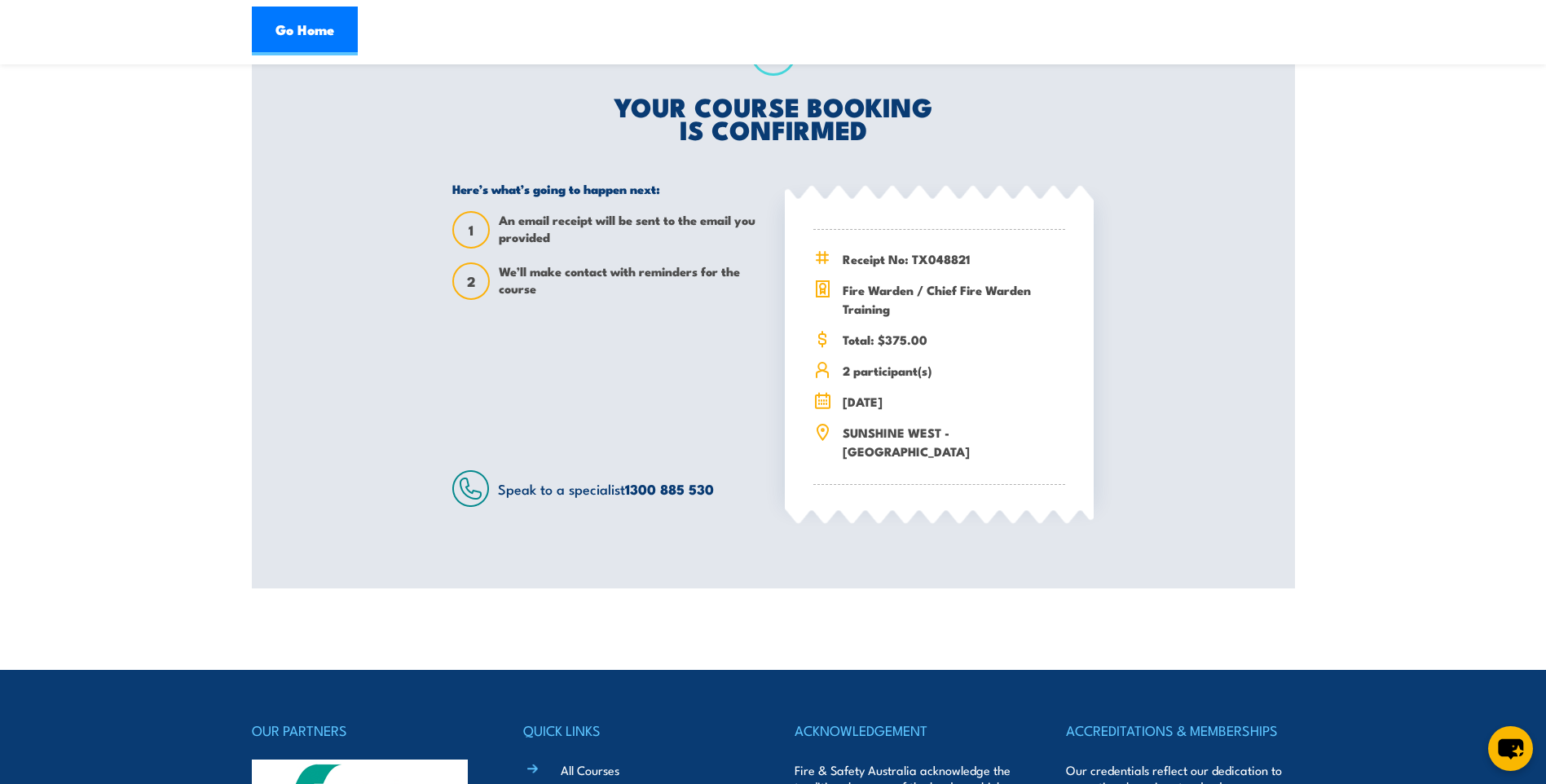
scroll to position [175, 0]
